Goal: Book appointment/travel/reservation

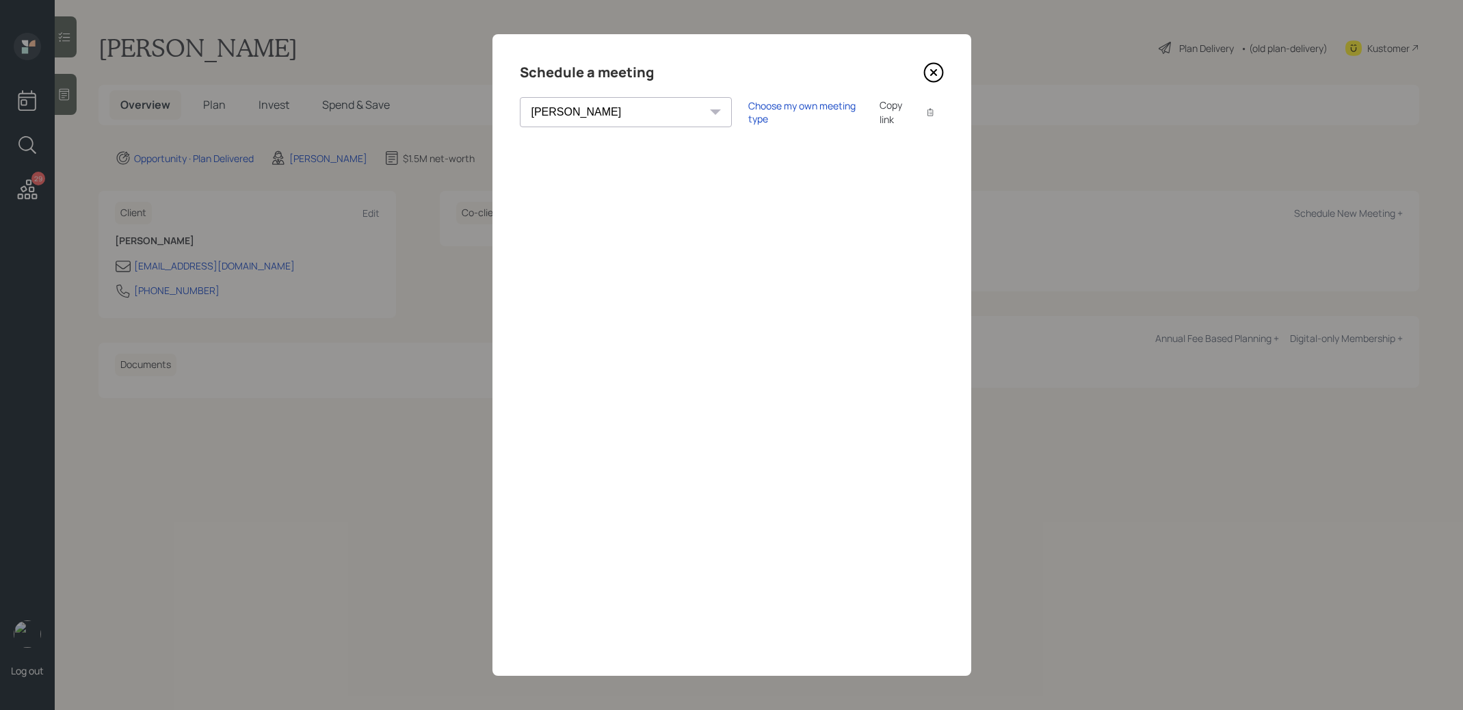
select select "8b79112e-3cfb-44f9-89e7-15267fe946c1"
click at [748, 114] on div "Choose my own meeting type" at bounding box center [805, 112] width 115 height 26
click at [931, 66] on icon at bounding box center [933, 72] width 21 height 21
